Goal: Task Accomplishment & Management: Manage account settings

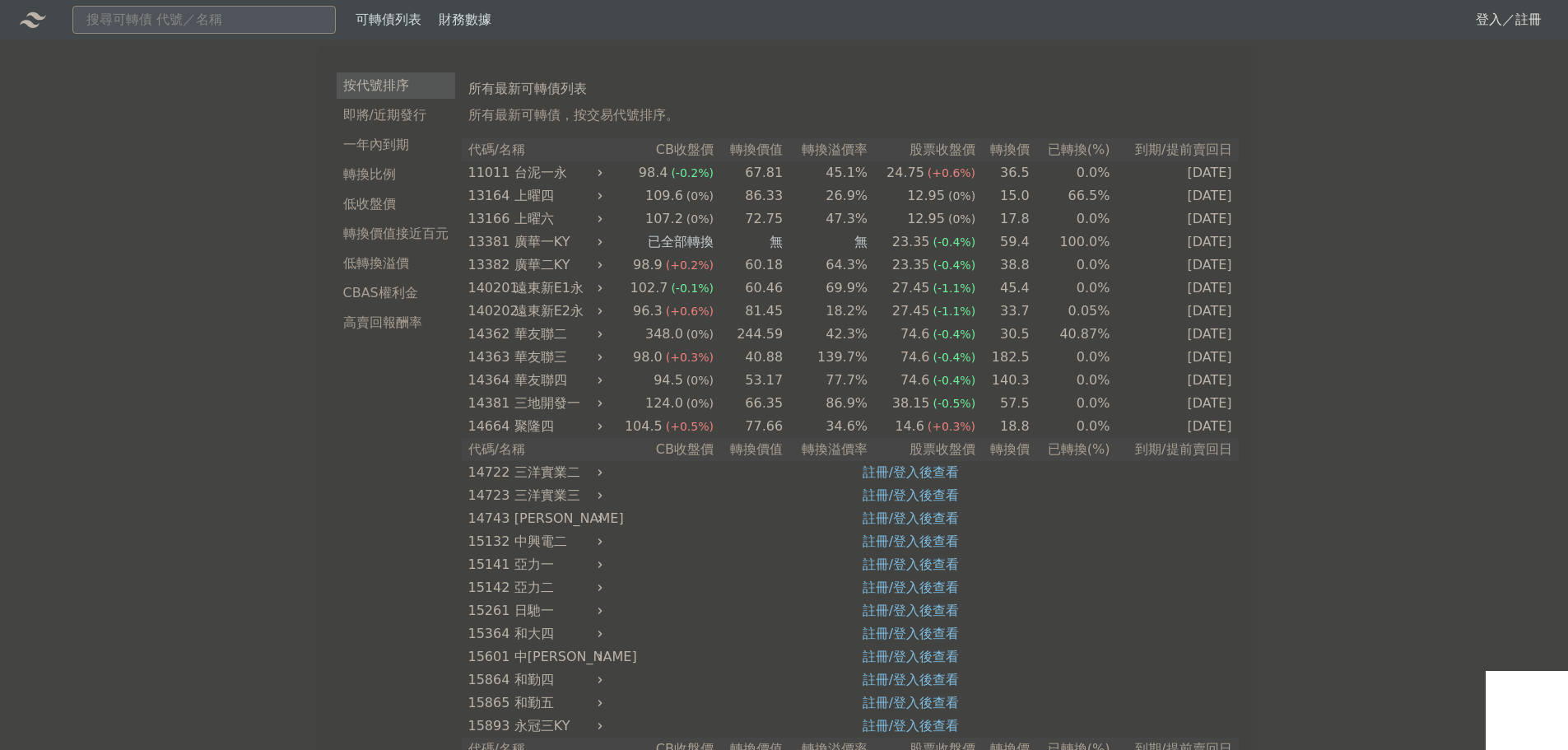
click at [1497, 18] on link "登入／註冊" at bounding box center [1508, 20] width 92 height 26
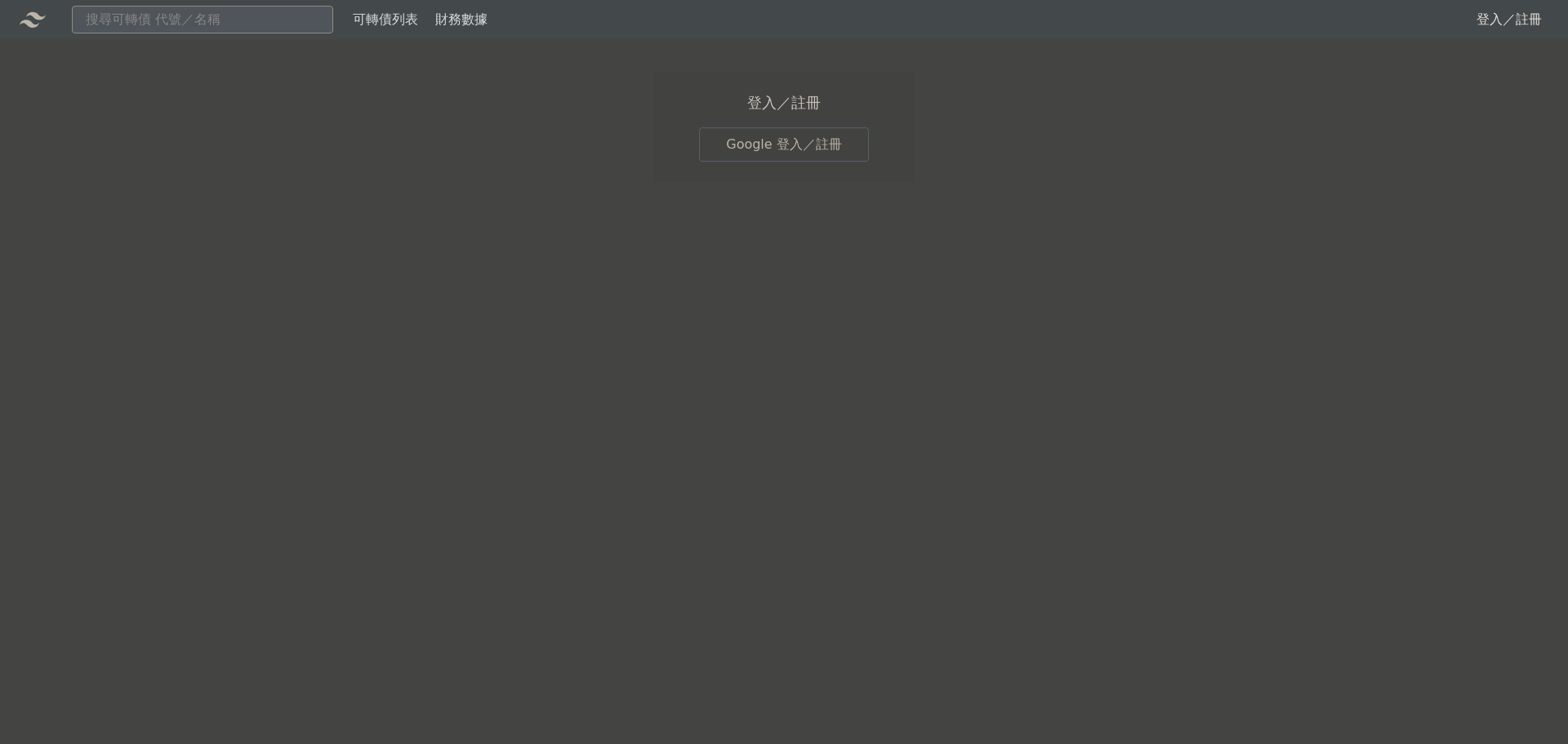
click at [794, 145] on link "Google 登入／註冊" at bounding box center [784, 144] width 170 height 34
